Goal: Task Accomplishment & Management: Manage account settings

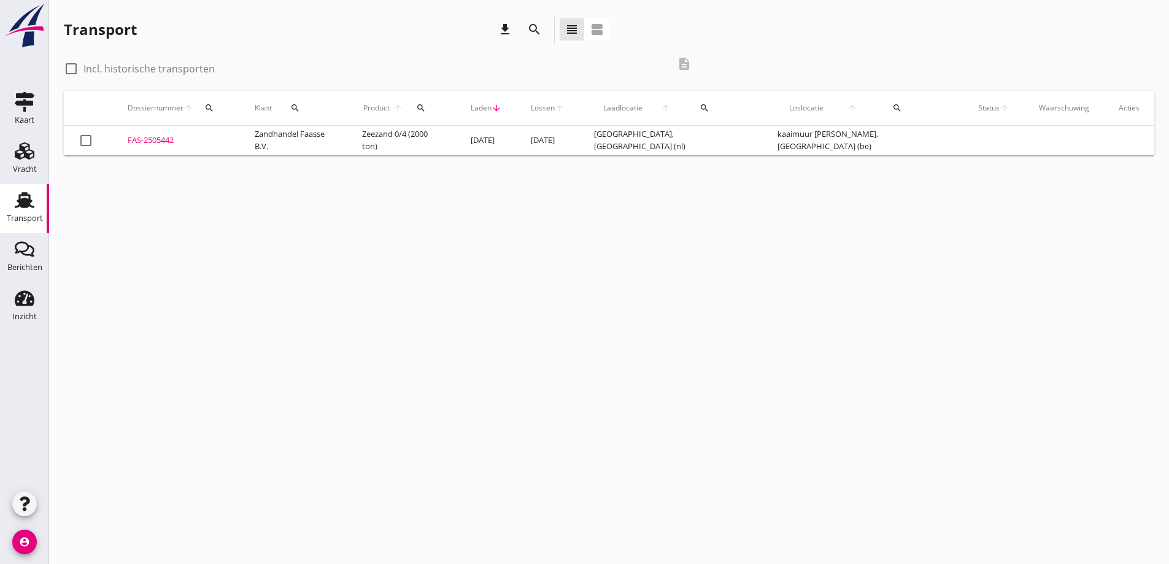
click at [72, 65] on div at bounding box center [71, 68] width 21 height 21
checkbox input "true"
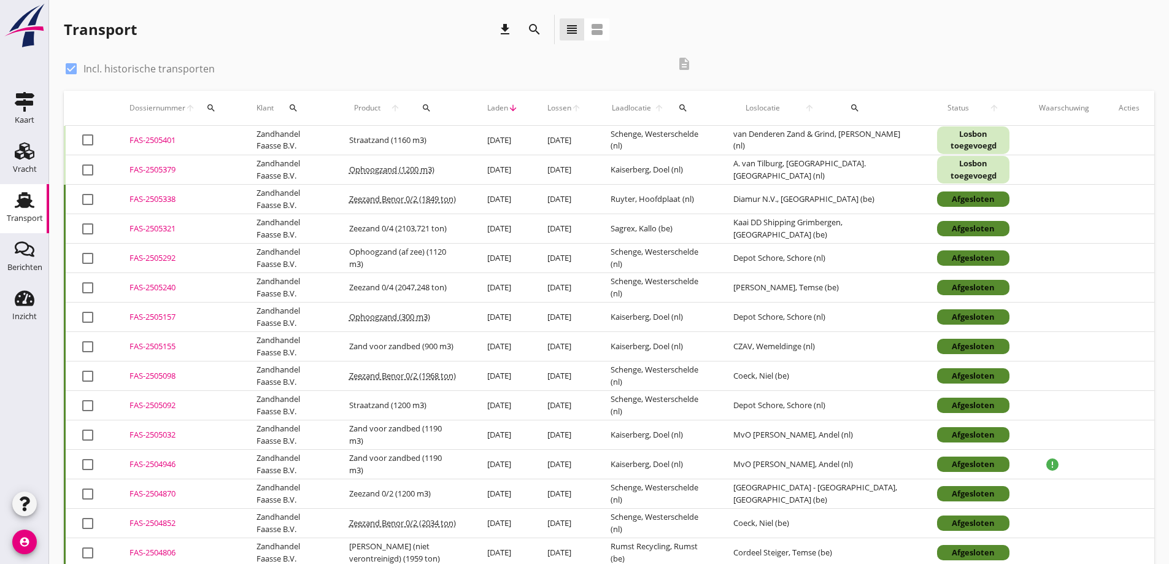
click at [144, 143] on div "FAS-2505401" at bounding box center [178, 140] width 98 height 12
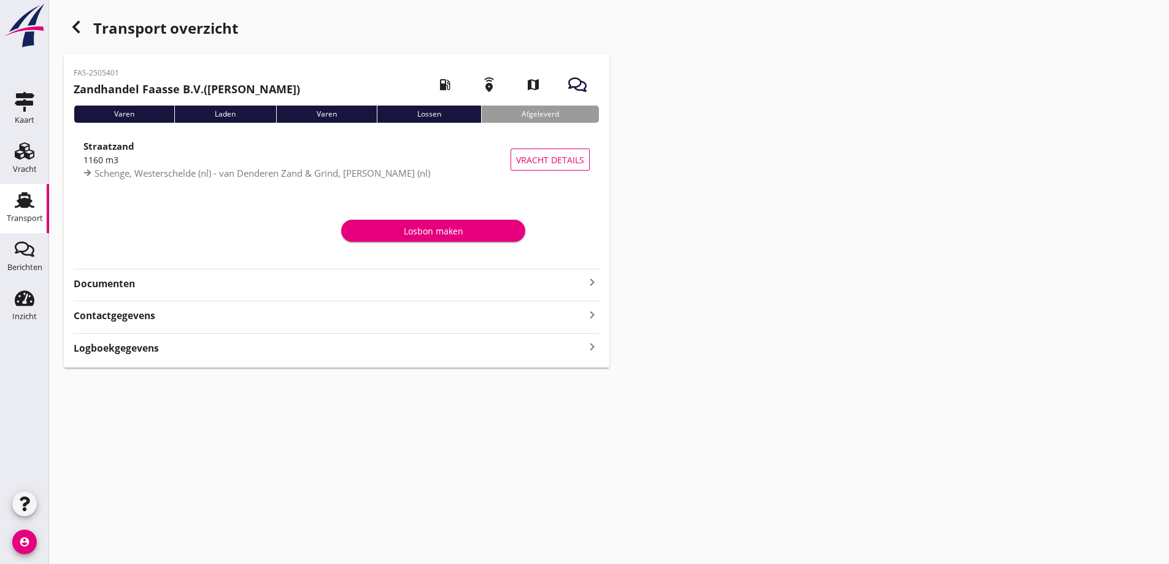
click at [118, 280] on strong "Documenten" at bounding box center [329, 284] width 511 height 14
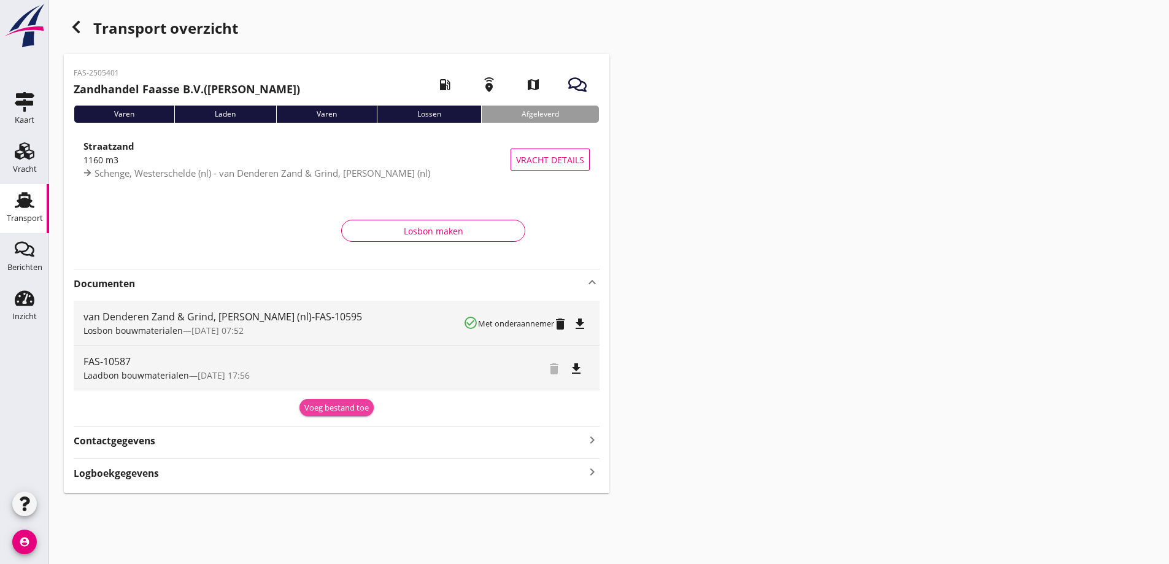
click at [324, 409] on div "Voeg bestand toe" at bounding box center [336, 408] width 64 height 12
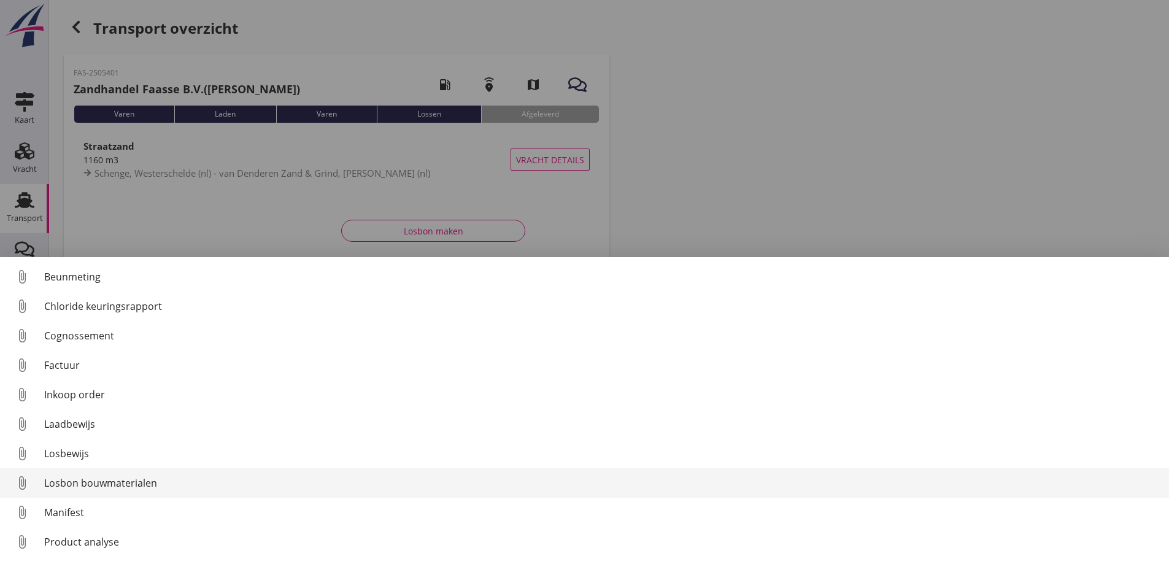
click at [80, 483] on div "Losbon bouwmaterialen" at bounding box center [601, 483] width 1115 height 15
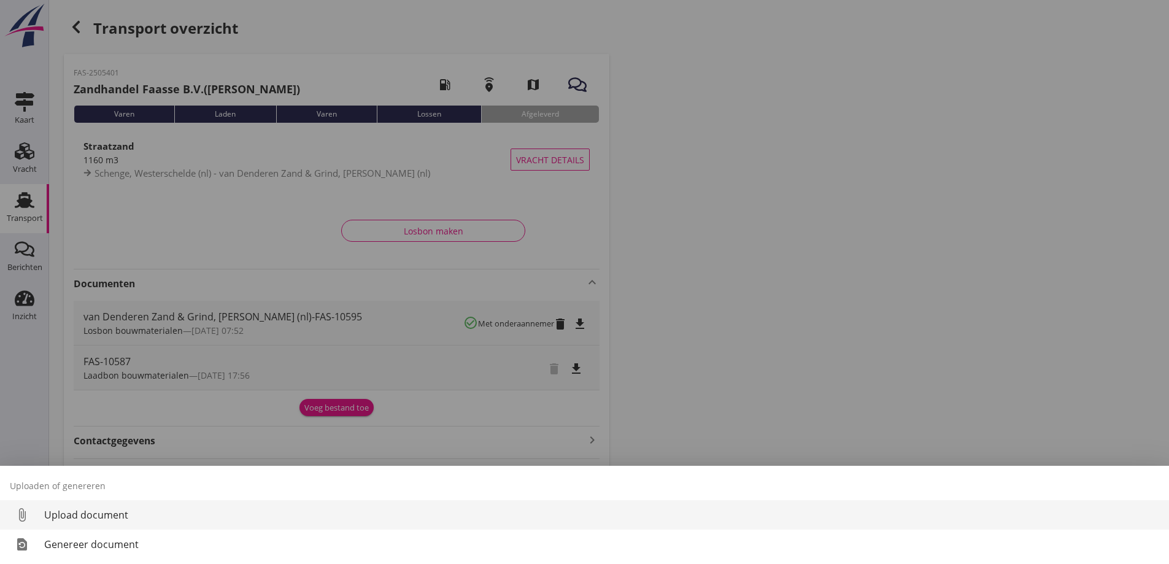
click at [88, 513] on div "Upload document" at bounding box center [601, 514] width 1115 height 15
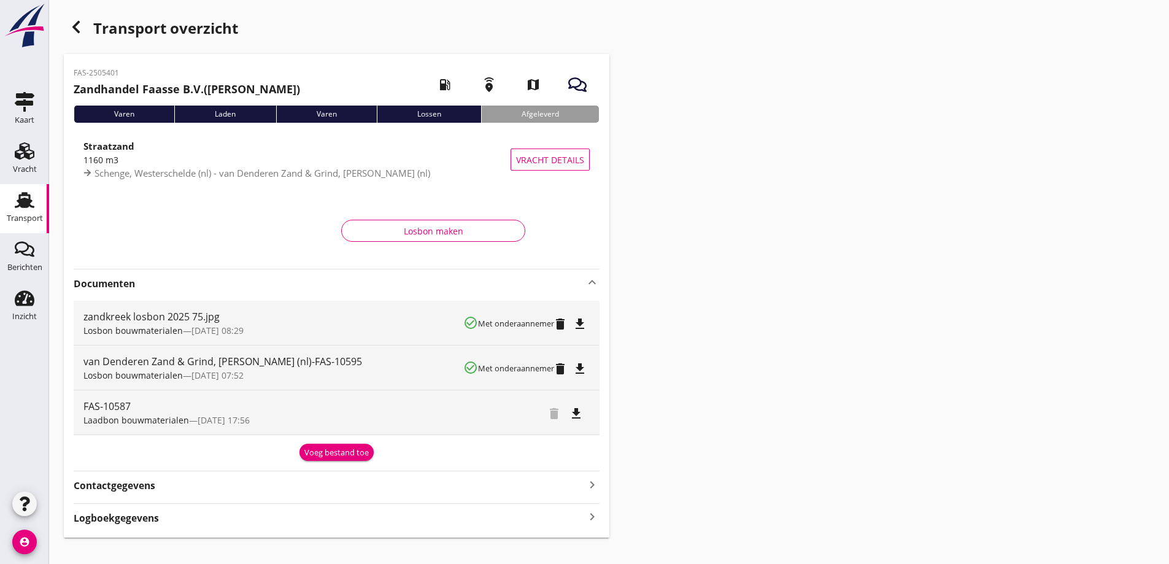
click at [74, 20] on icon "button" at bounding box center [76, 27] width 15 height 15
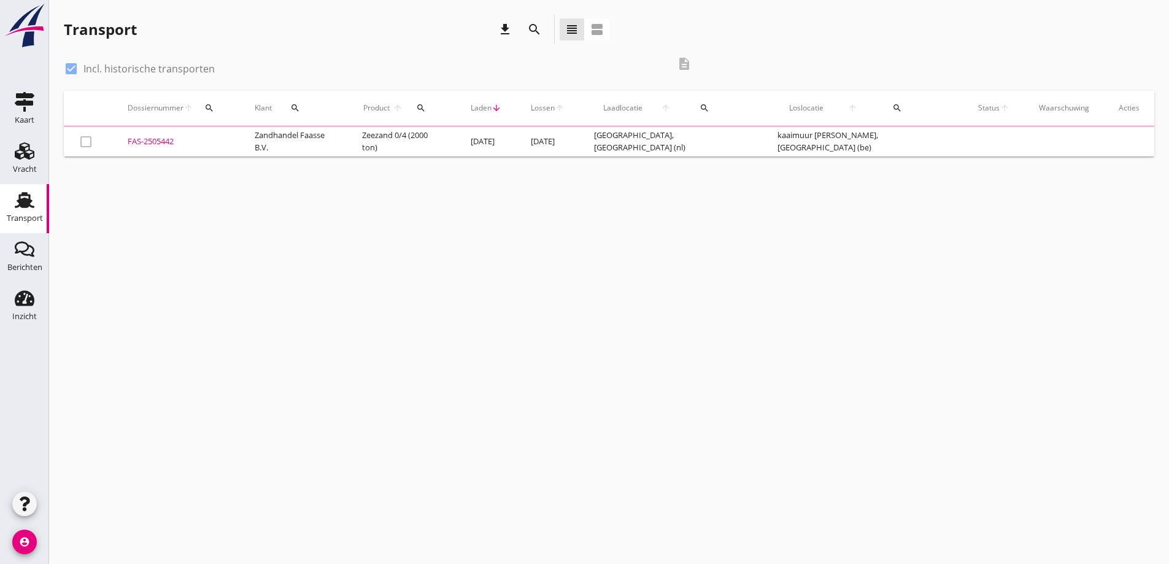
click at [283, 150] on td "Zandhandel Faasse B.V." at bounding box center [293, 141] width 107 height 29
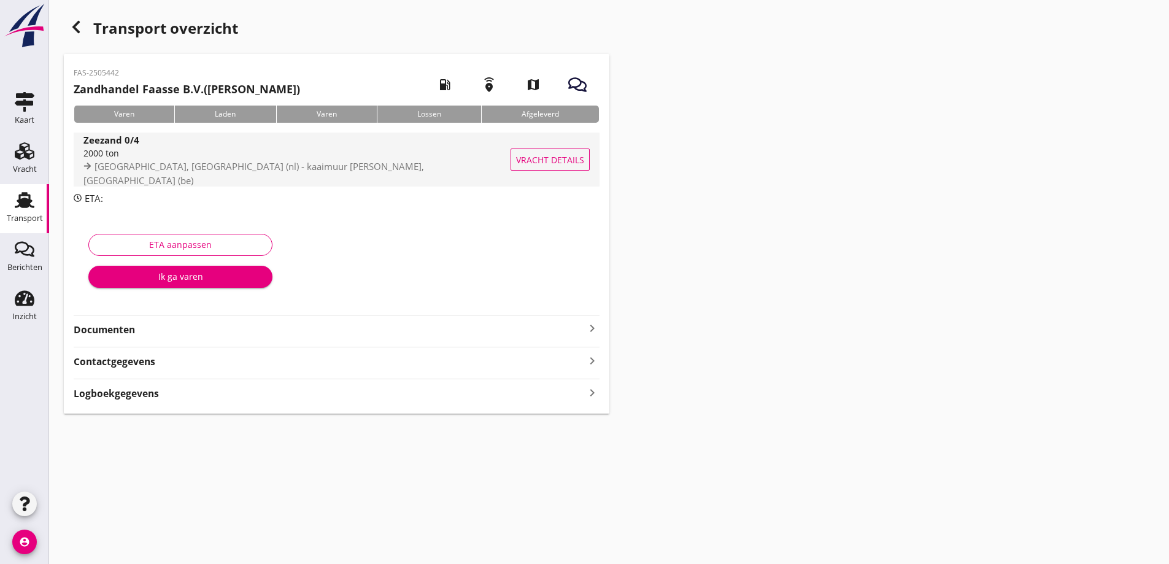
click at [541, 160] on span "Vracht details" at bounding box center [550, 159] width 68 height 13
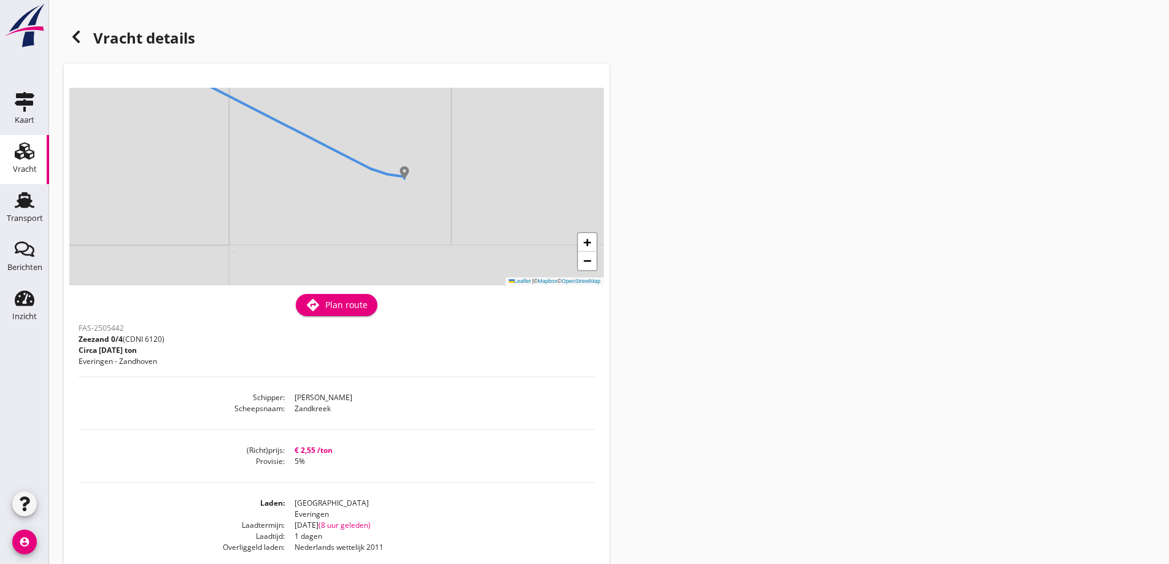
drag, startPoint x: 445, startPoint y: 255, endPoint x: 407, endPoint y: 188, distance: 76.9
click at [407, 188] on div "+ − Leaflet | © Mapbox © OpenStreetMap" at bounding box center [336, 187] width 534 height 198
drag, startPoint x: 314, startPoint y: 174, endPoint x: 369, endPoint y: 242, distance: 88.2
click at [369, 242] on div "+ − Leaflet | © Mapbox © OpenStreetMap" at bounding box center [336, 187] width 534 height 198
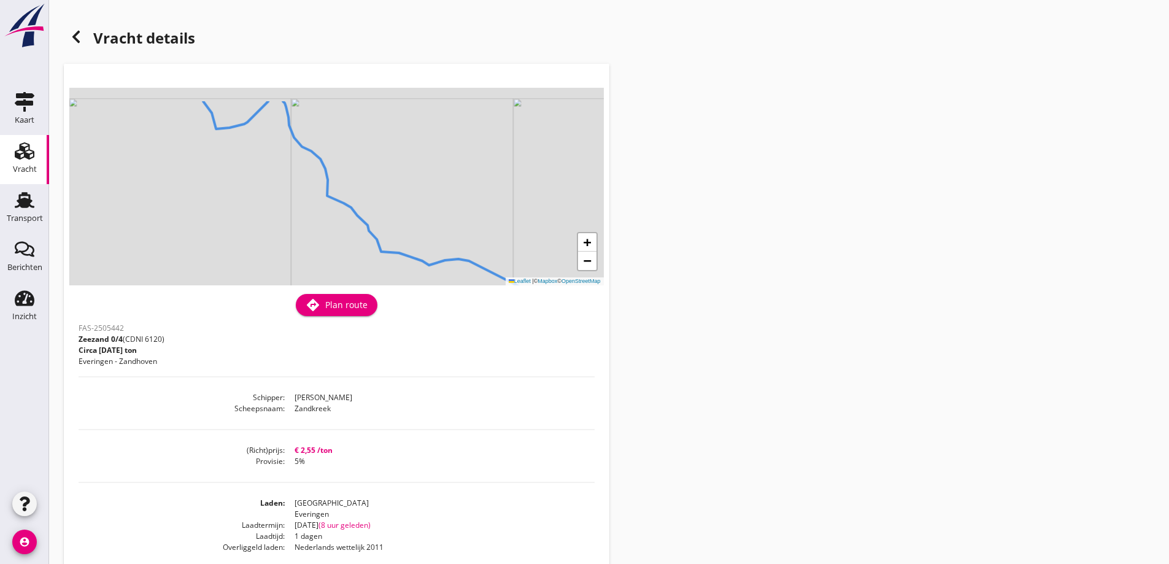
drag, startPoint x: 214, startPoint y: 143, endPoint x: 367, endPoint y: 188, distance: 159.4
click at [366, 188] on div "+ − Leaflet | © Mapbox © OpenStreetMap" at bounding box center [336, 187] width 534 height 198
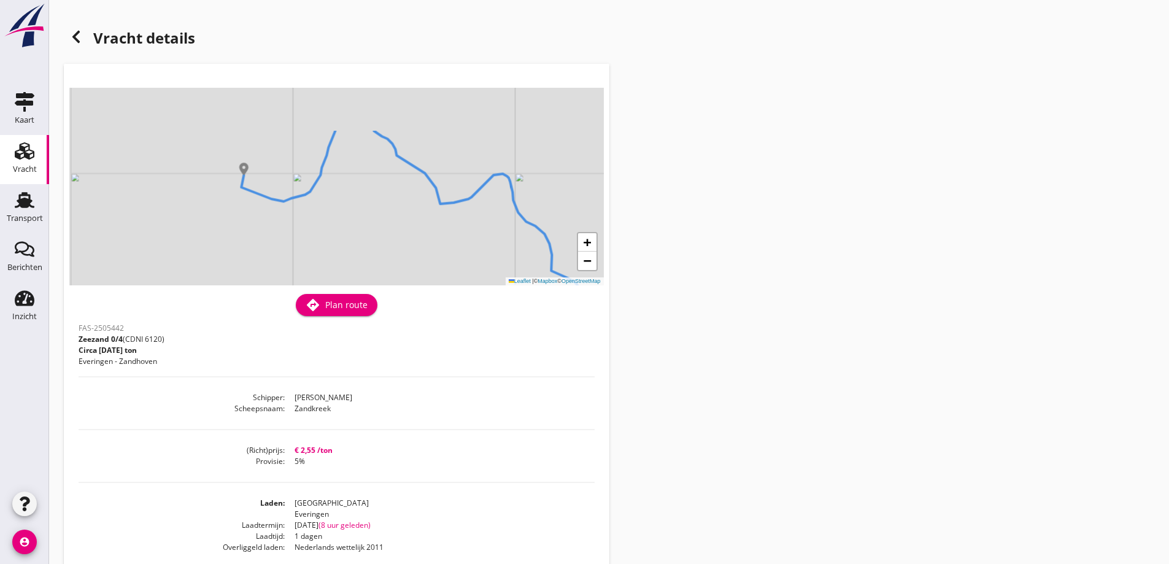
drag, startPoint x: 202, startPoint y: 182, endPoint x: 385, endPoint y: 244, distance: 193.1
click at [385, 244] on div "+ − Leaflet | © Mapbox © OpenStreetMap" at bounding box center [336, 187] width 534 height 198
